Goal: Transaction & Acquisition: Purchase product/service

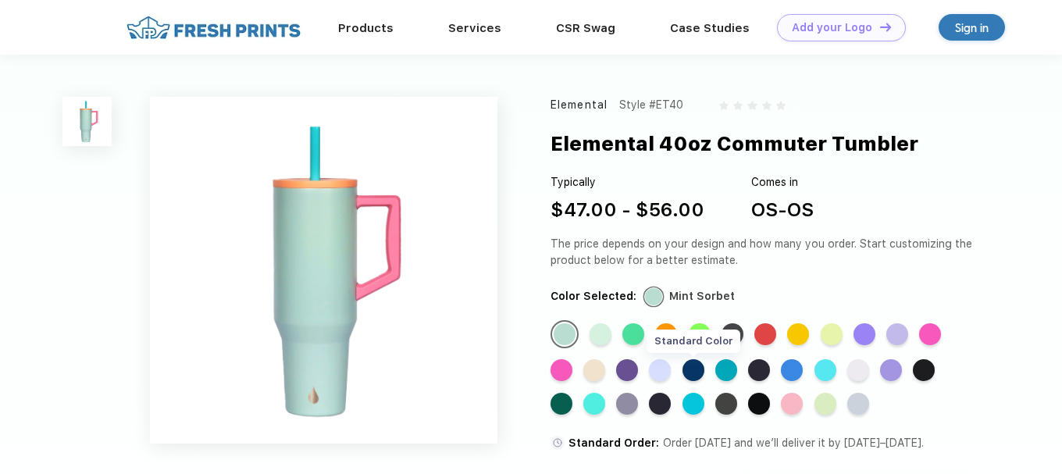
click at [692, 373] on div "Standard Color" at bounding box center [694, 370] width 22 height 22
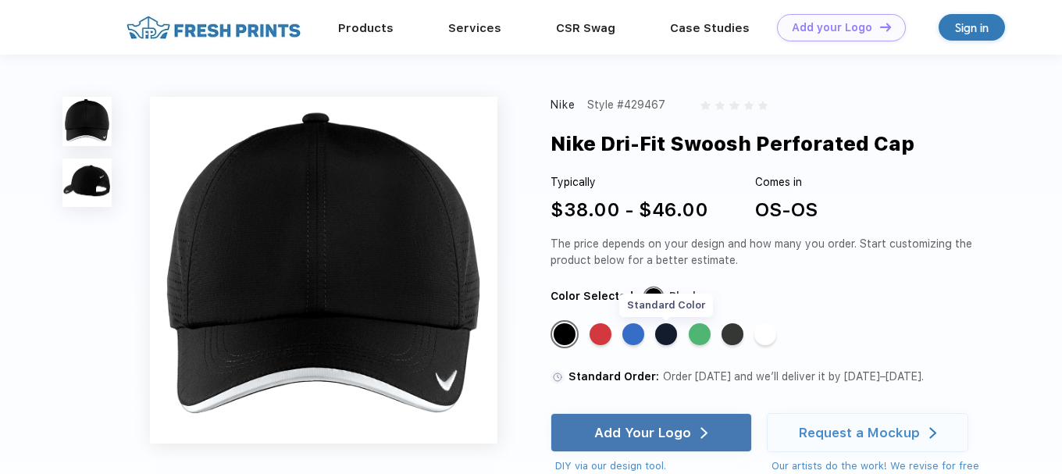
click at [673, 334] on div "Standard Color" at bounding box center [666, 334] width 22 height 22
